Goal: Information Seeking & Learning: Learn about a topic

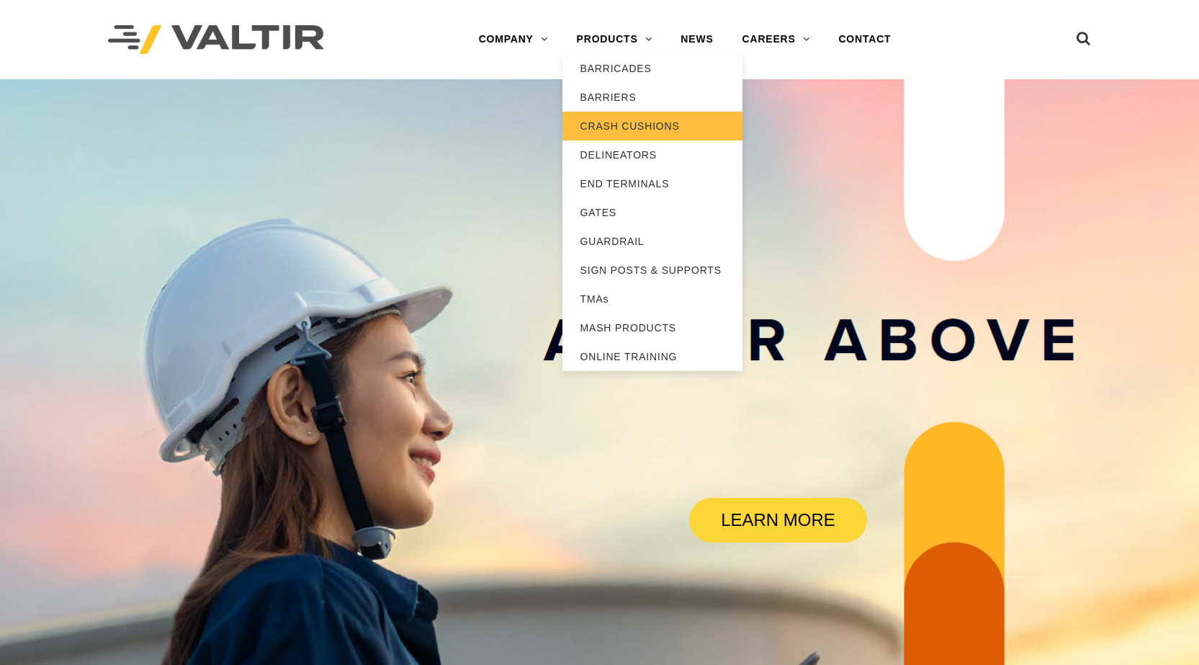
click at [599, 127] on link "CRASH CUSHIONS" at bounding box center [653, 126] width 180 height 29
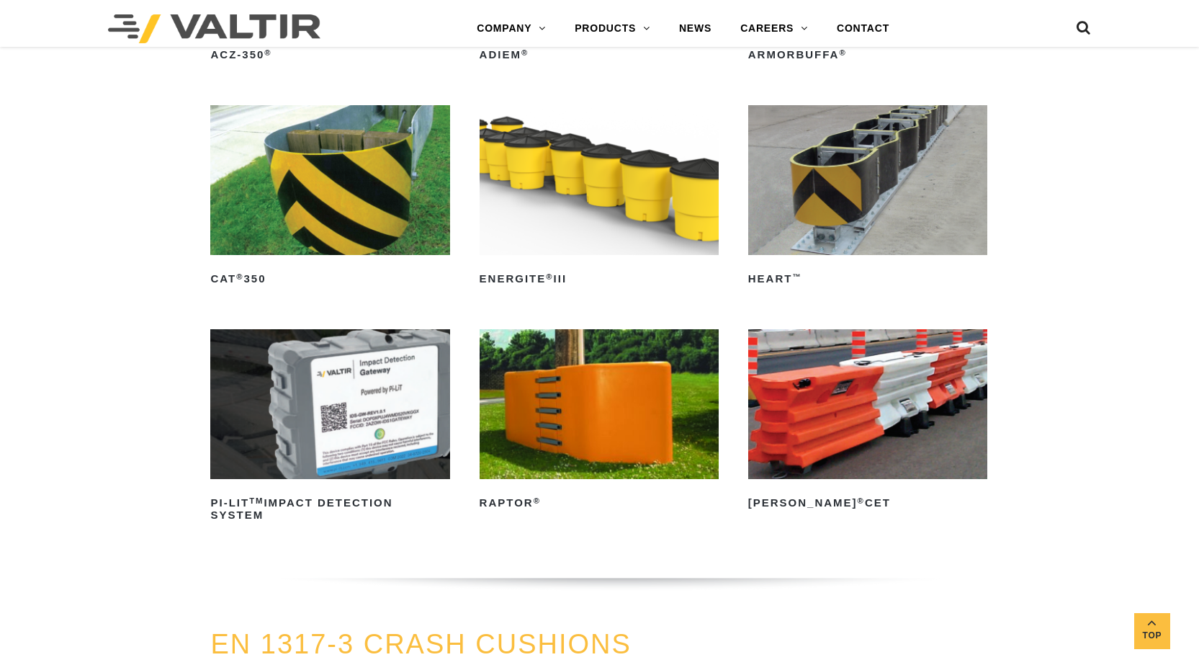
scroll to position [3746, 0]
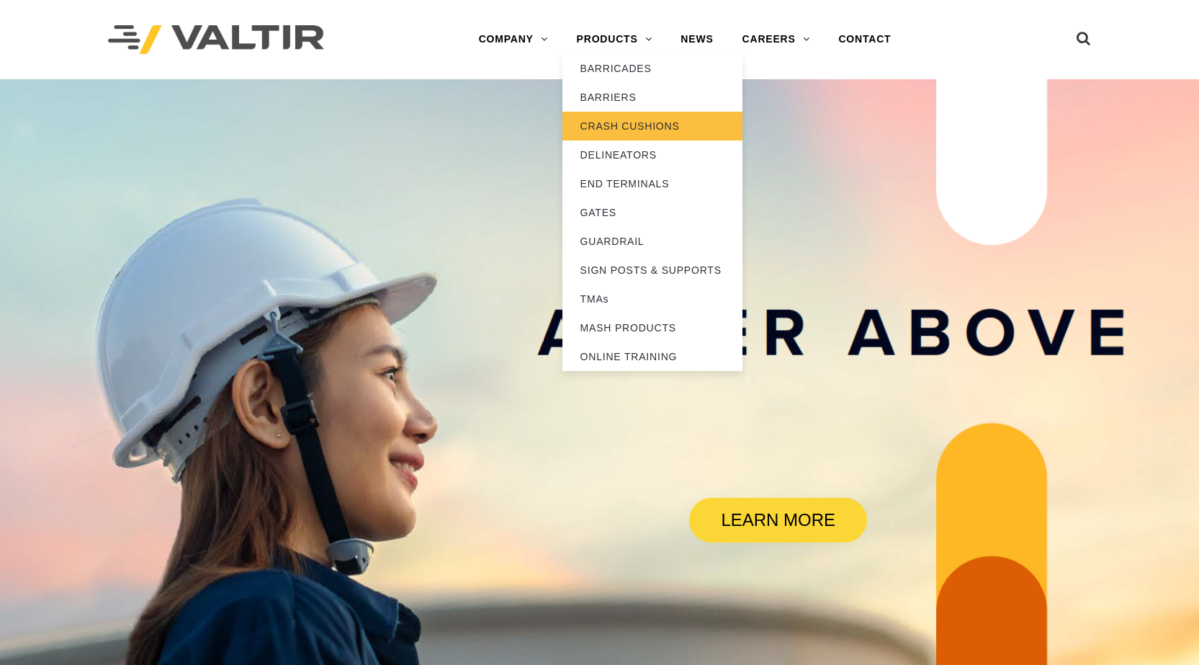
click at [619, 127] on link "CRASH CUSHIONS" at bounding box center [653, 126] width 180 height 29
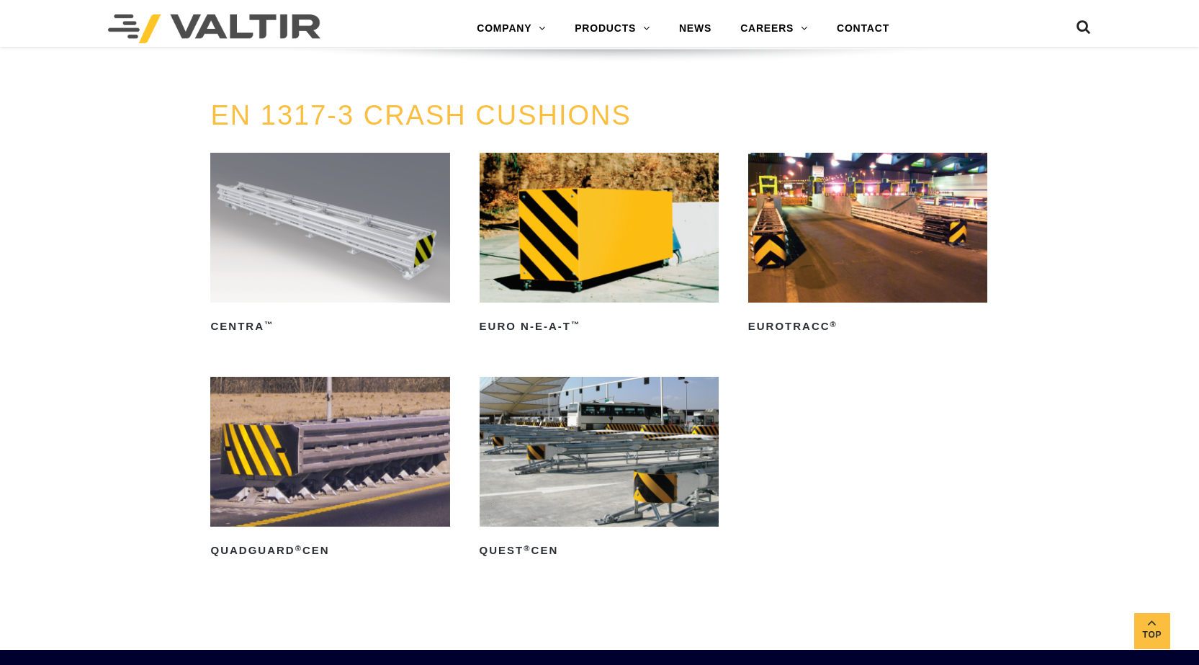
scroll to position [4250, 0]
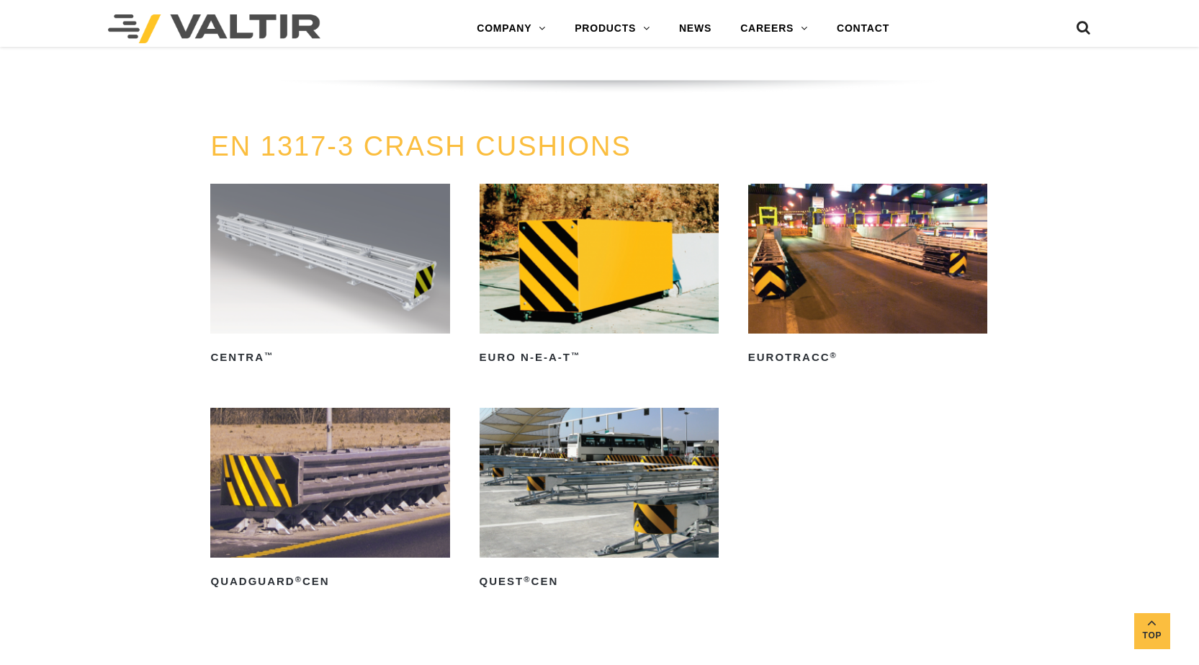
click at [1019, 427] on div "EN 1317-3 CRASH CUSHIONS CENTRA ™ Read more Euro N-E-A-T ™ Read more EuroTRACC …" at bounding box center [599, 388] width 1199 height 513
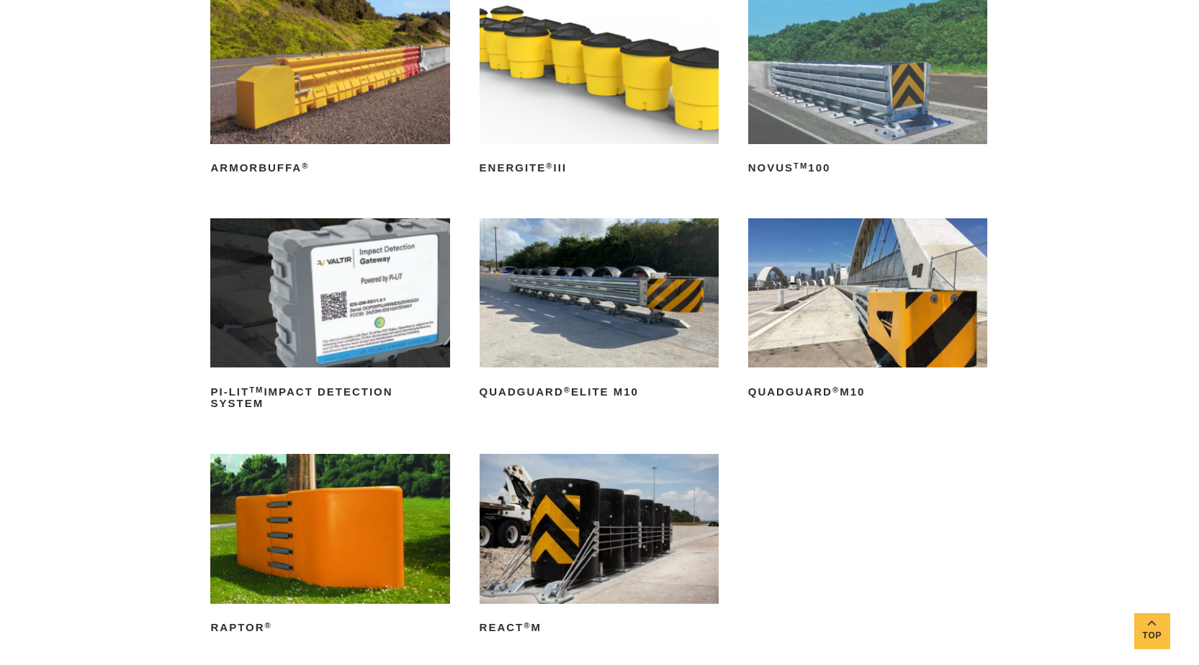
scroll to position [216, 0]
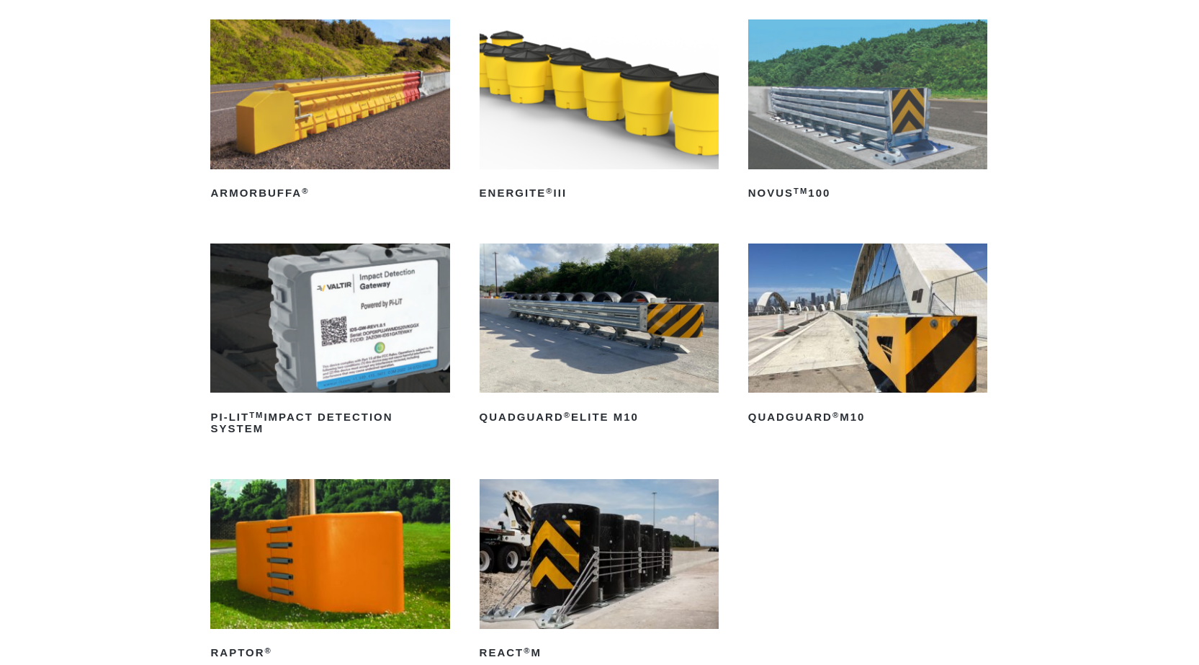
click at [848, 313] on img at bounding box center [867, 318] width 239 height 150
click at [805, 120] on img at bounding box center [867, 94] width 239 height 150
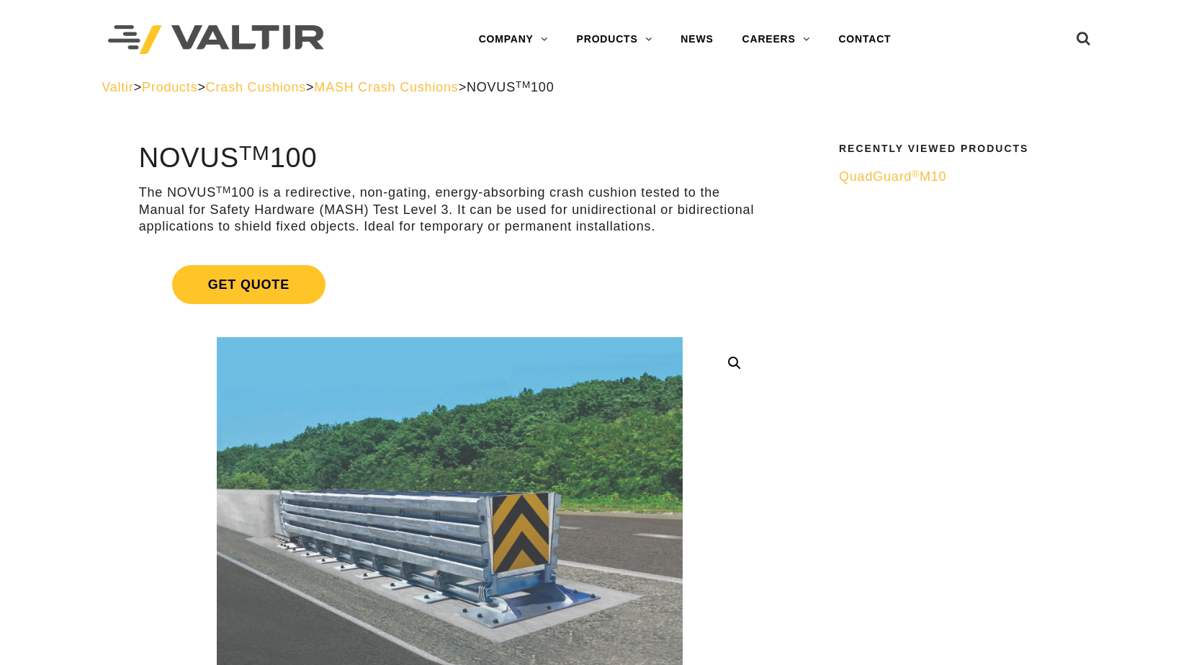
drag, startPoint x: 228, startPoint y: 156, endPoint x: 325, endPoint y: 153, distance: 96.6
copy h1 "NOVUS TM 100"
drag, startPoint x: 326, startPoint y: 207, endPoint x: 448, endPoint y: 208, distance: 121.8
click at [448, 208] on p "The NOVUS TM 100 is a redirective, non-gating, energy-absorbing crash cushion t…" at bounding box center [450, 209] width 622 height 50
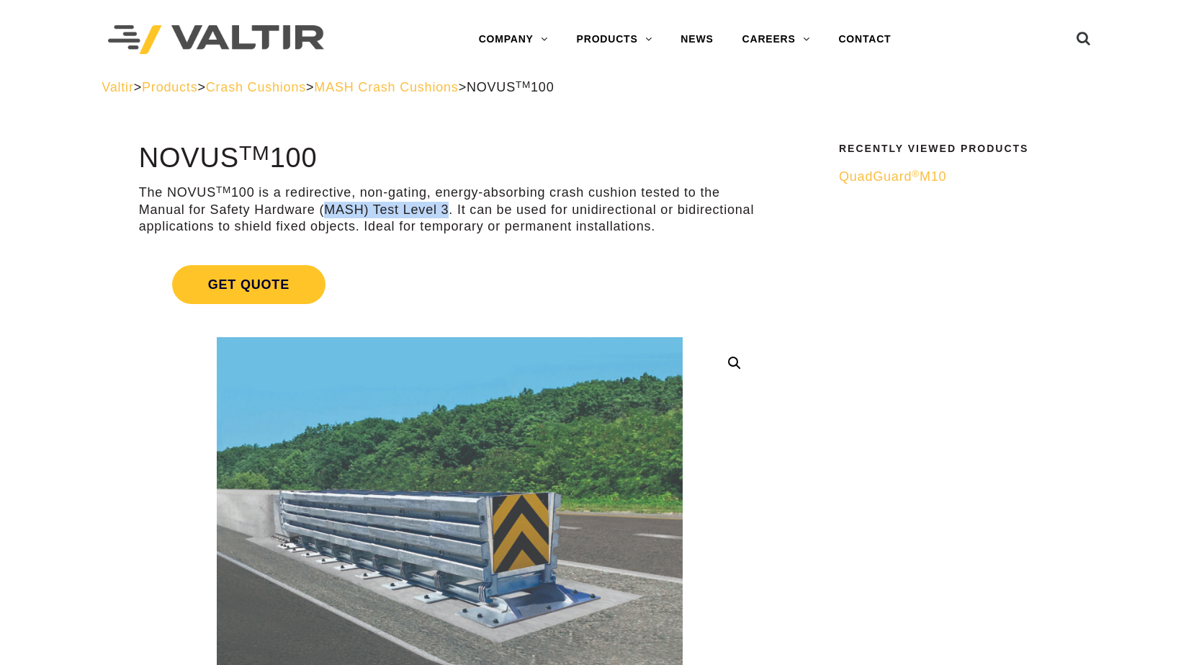
copy p "MASH) Test Level 3"
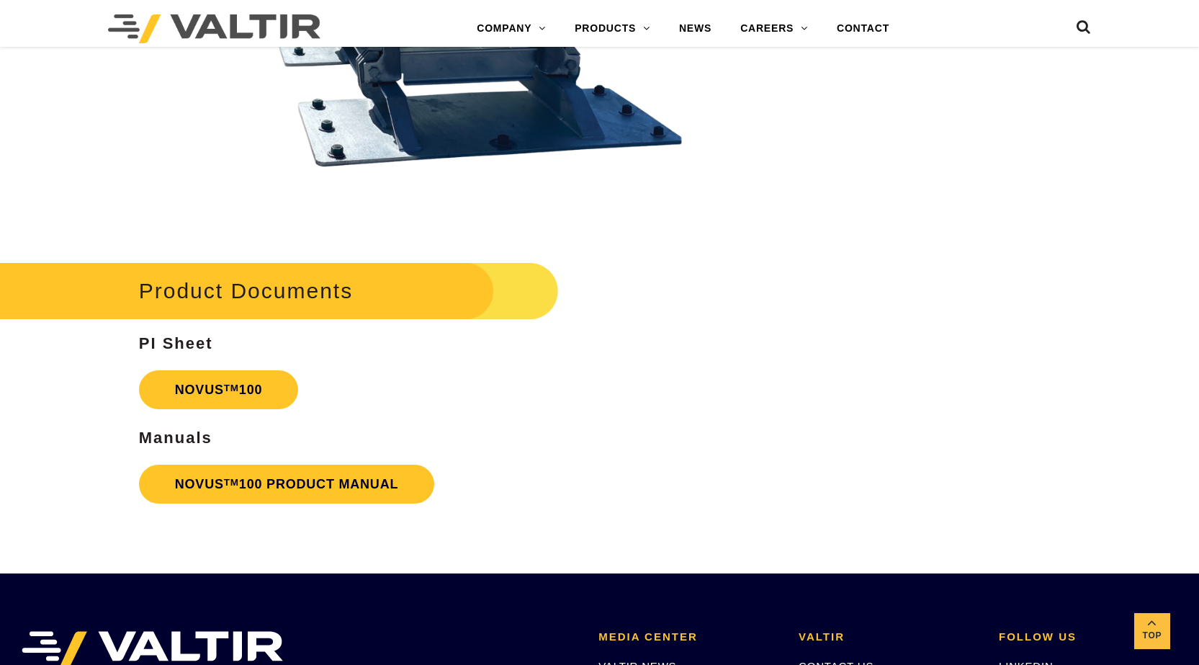
scroll to position [3026, 0]
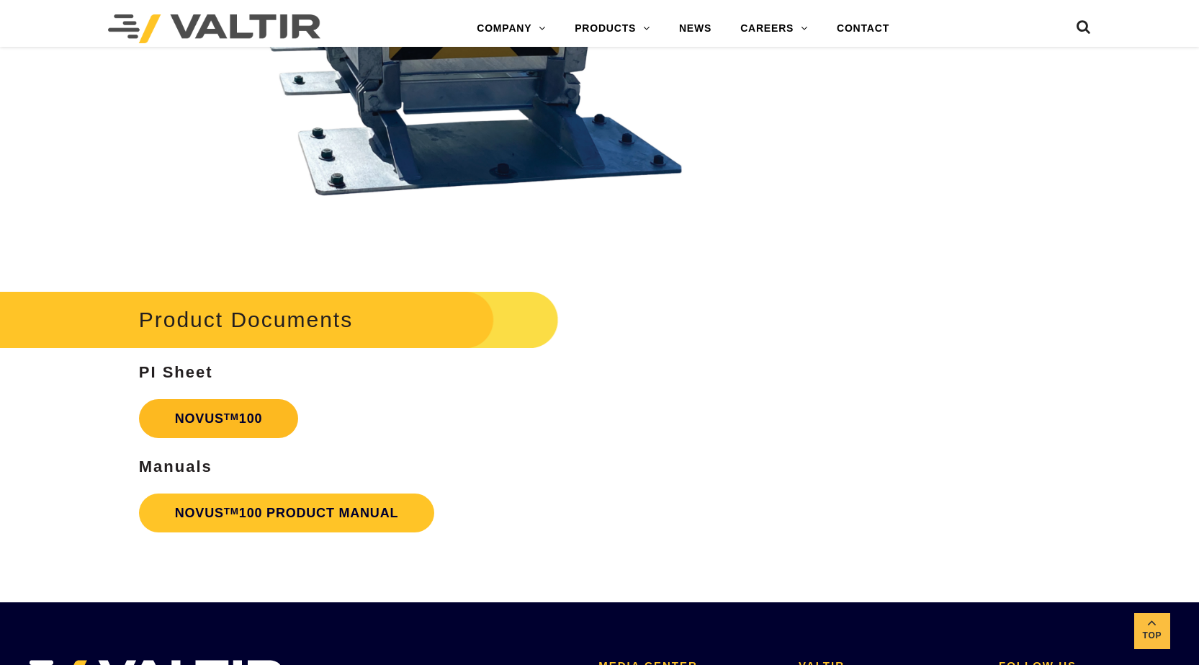
drag, startPoint x: 265, startPoint y: 317, endPoint x: 242, endPoint y: 420, distance: 105.6
click at [264, 317] on h2 "Product Documents" at bounding box center [259, 319] width 600 height 67
click at [236, 422] on link "NOVUS TM 100" at bounding box center [219, 418] width 160 height 39
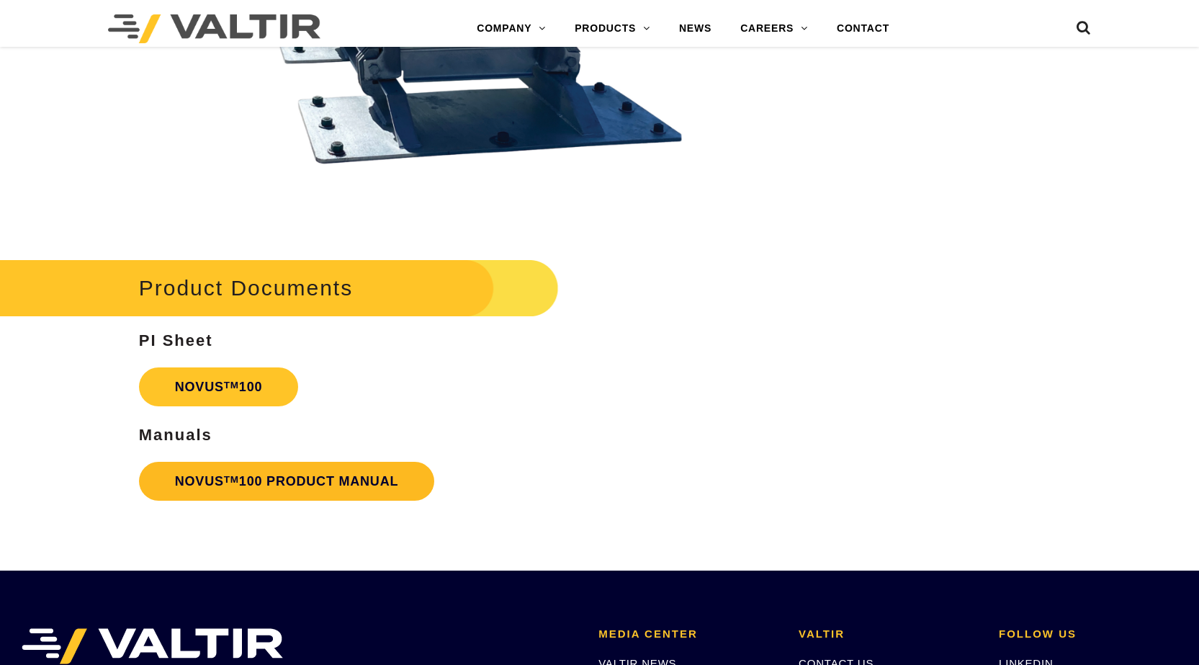
scroll to position [3026, 0]
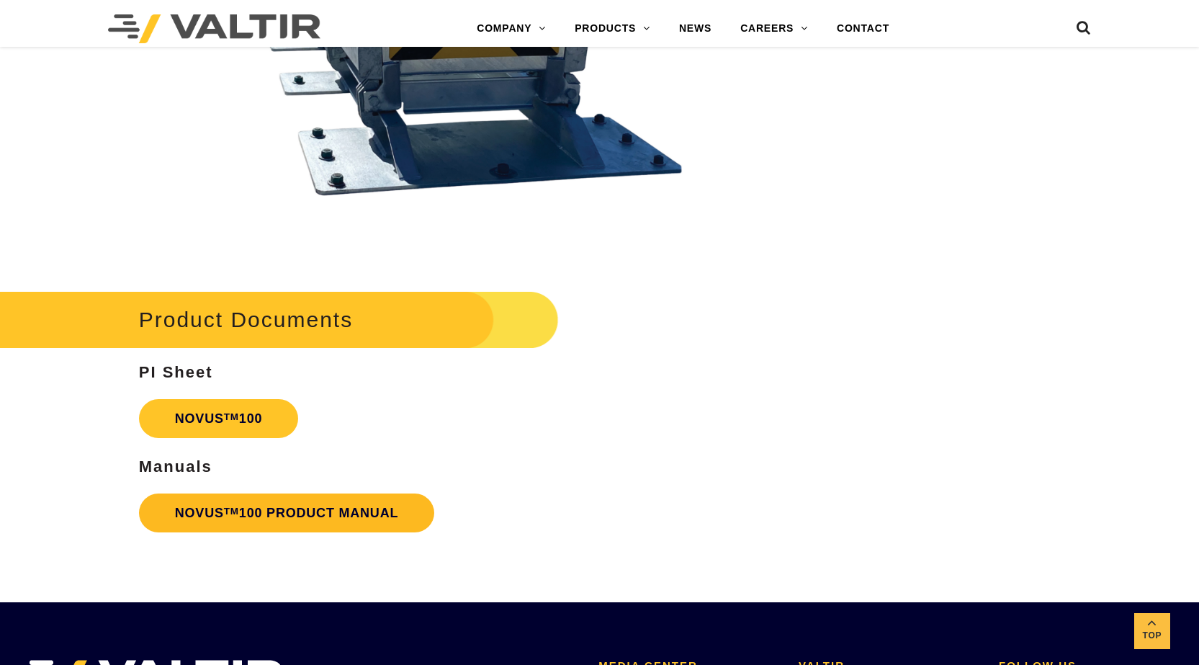
click at [292, 511] on link "NOVUS TM 100 PRODUCT MANUAL" at bounding box center [287, 512] width 296 height 39
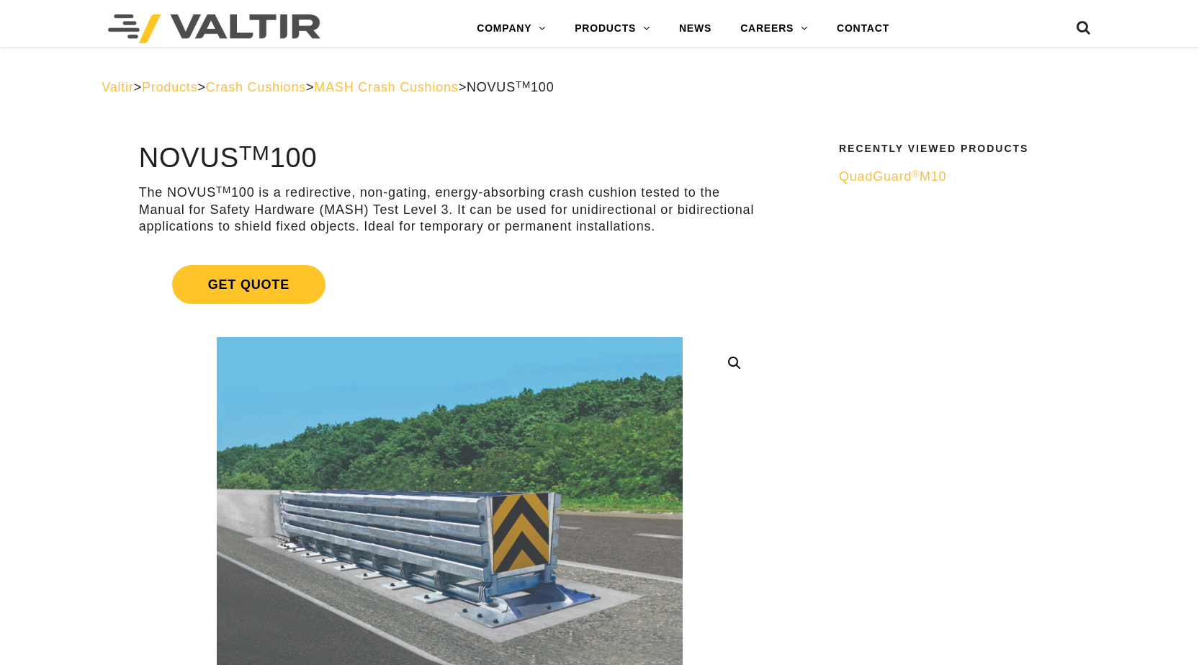
scroll to position [3057, 0]
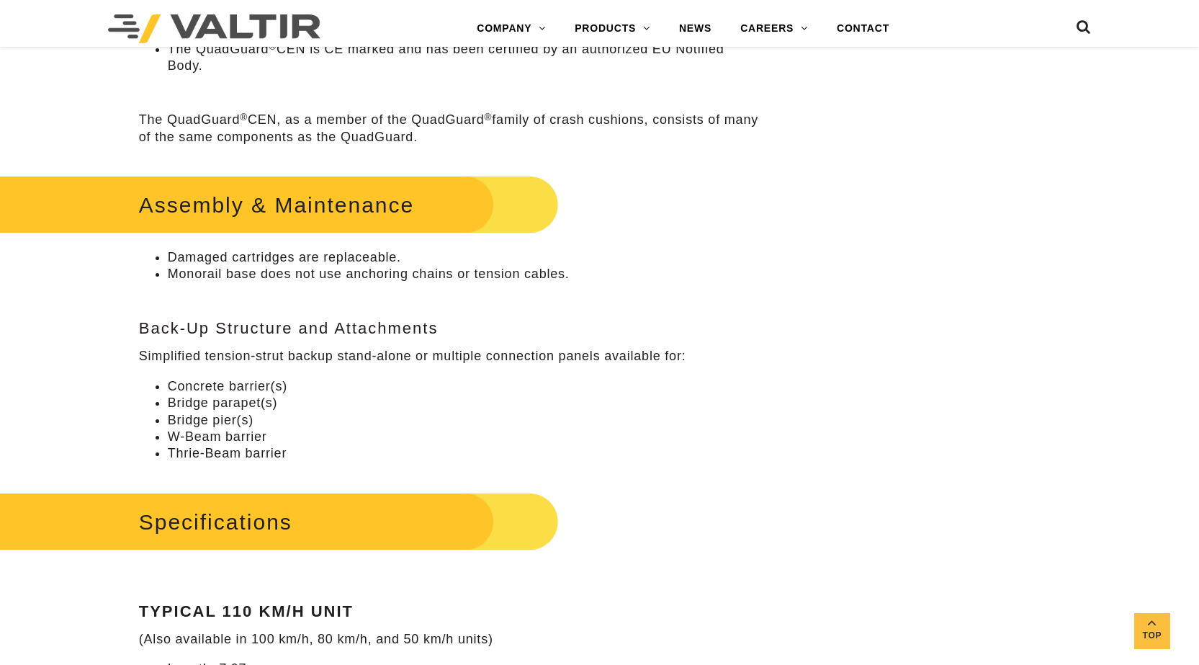
scroll to position [1009, 0]
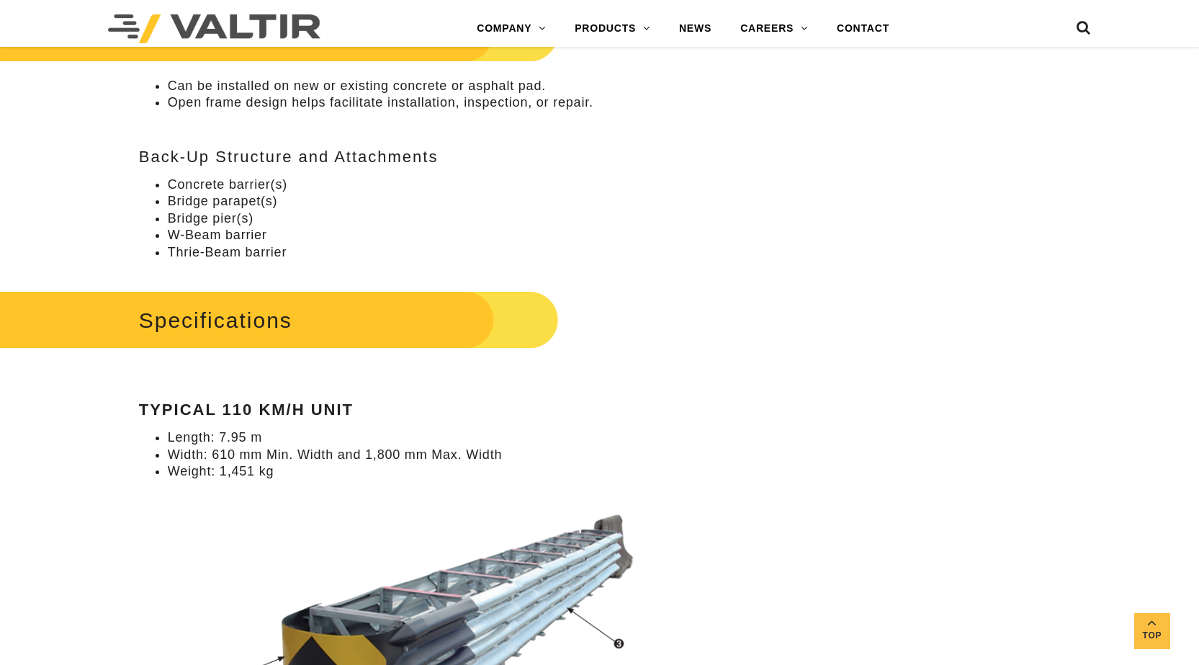
scroll to position [864, 0]
